Goal: Check status: Check status

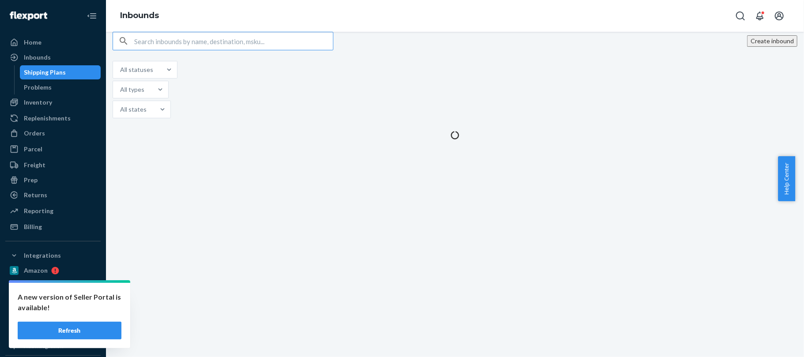
click at [190, 50] on input "text" at bounding box center [233, 41] width 199 height 18
type input "9949247"
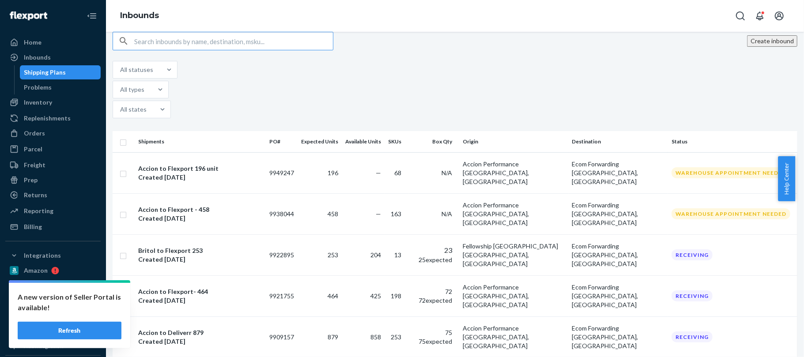
click at [184, 50] on input "text" at bounding box center [233, 41] width 199 height 18
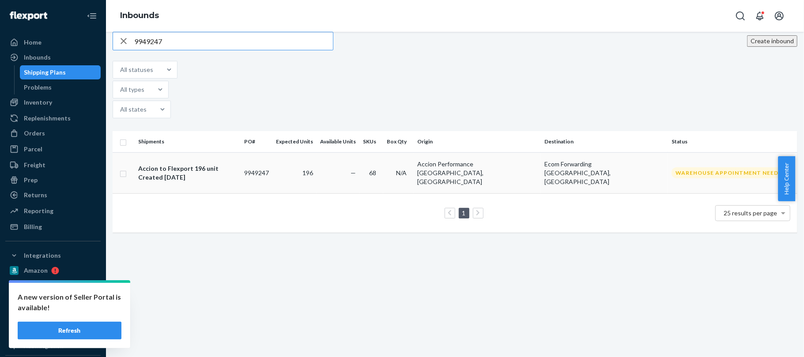
type input "9949247"
click at [171, 173] on div "Created [DATE]" at bounding box center [178, 177] width 80 height 9
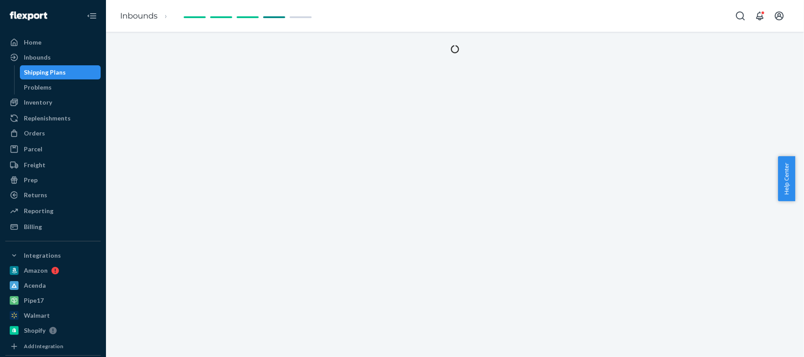
click at [45, 72] on div "Shipping Plans" at bounding box center [45, 72] width 42 height 9
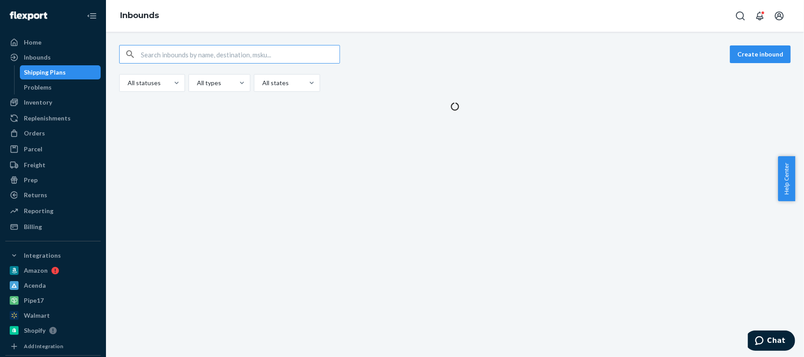
type input "9949247"
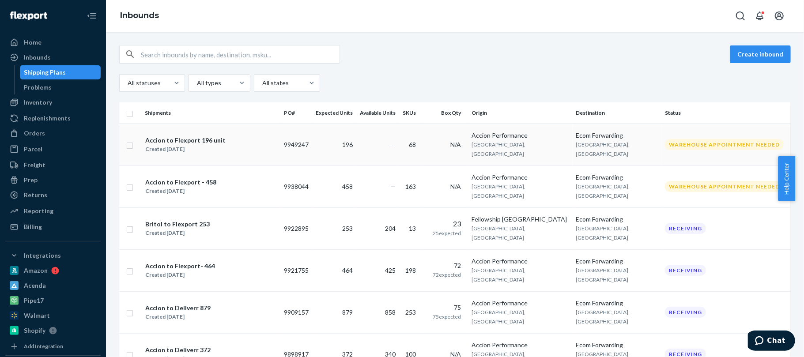
click at [152, 136] on div "Accion to Flexport 196 unit" at bounding box center [185, 140] width 80 height 9
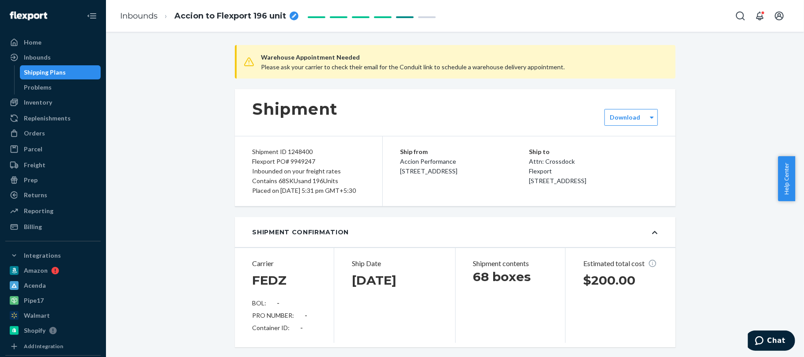
click at [291, 154] on div "Shipment ID 1248400" at bounding box center [309, 152] width 112 height 10
copy div "1248400"
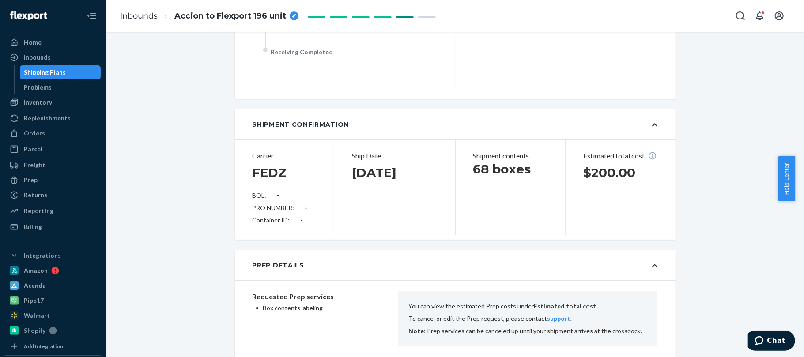
scroll to position [353, 0]
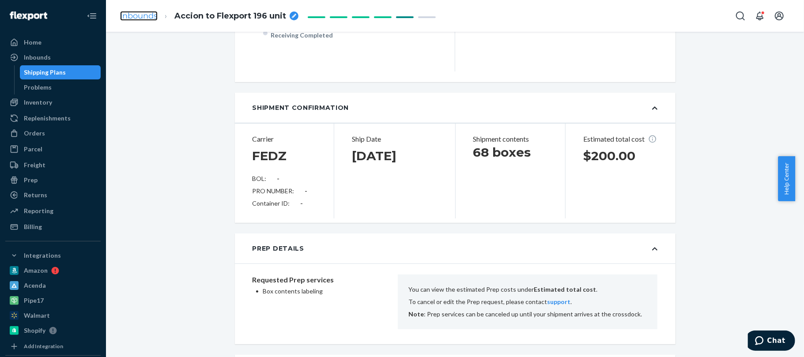
click at [144, 15] on link "Inbounds" at bounding box center [139, 16] width 38 height 10
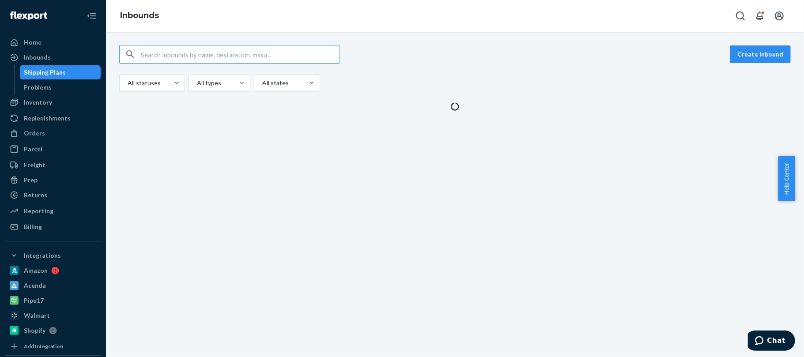
click at [185, 58] on input "text" at bounding box center [240, 54] width 199 height 18
type input "9938044"
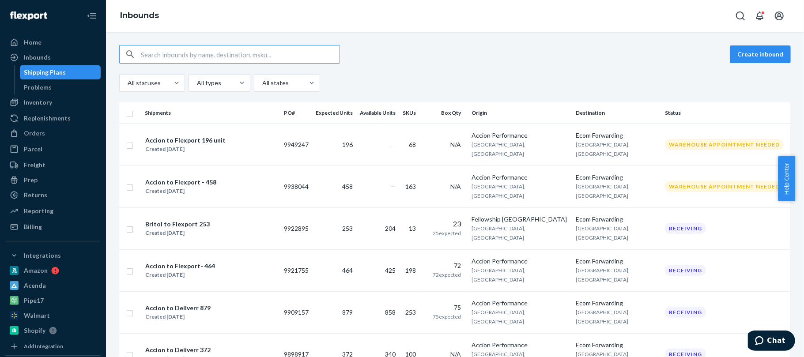
click at [197, 59] on input "text" at bounding box center [240, 54] width 199 height 18
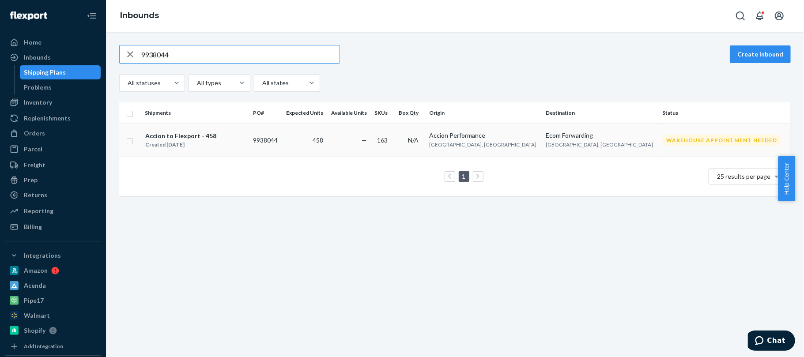
type input "9938044"
click at [181, 141] on div "Created [DATE]" at bounding box center [180, 144] width 71 height 9
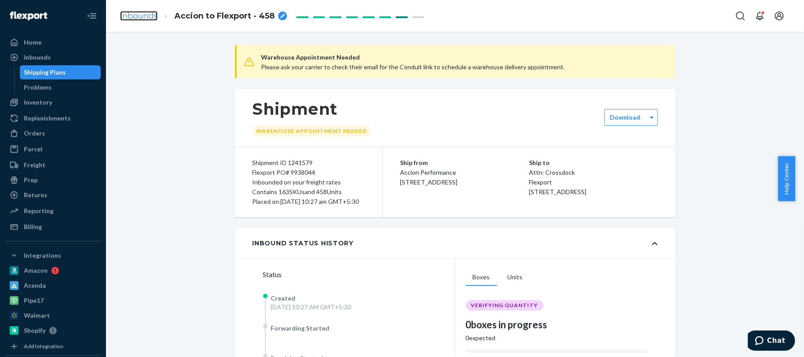
click at [135, 16] on link "Inbounds" at bounding box center [139, 16] width 38 height 10
